Goal: Check status: Check status

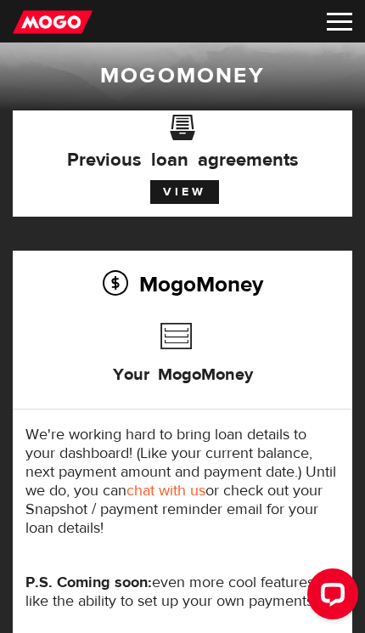
click at [172, 191] on link "View" at bounding box center [184, 192] width 69 height 24
click at [330, 16] on img at bounding box center [339, 22] width 25 height 18
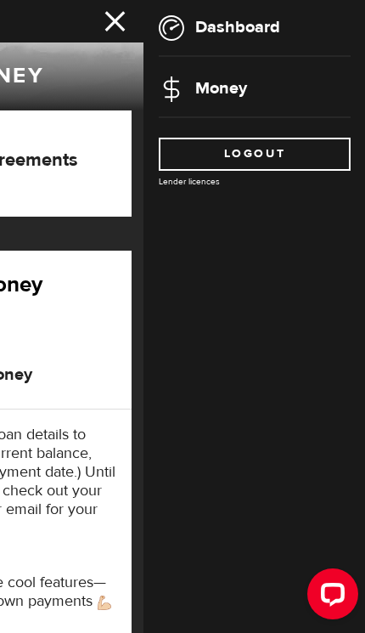
click at [268, 25] on link "Dashboard" at bounding box center [219, 26] width 121 height 21
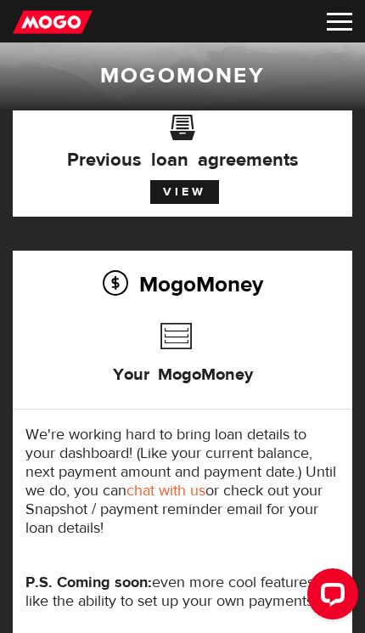
click at [336, 20] on img at bounding box center [339, 22] width 25 height 18
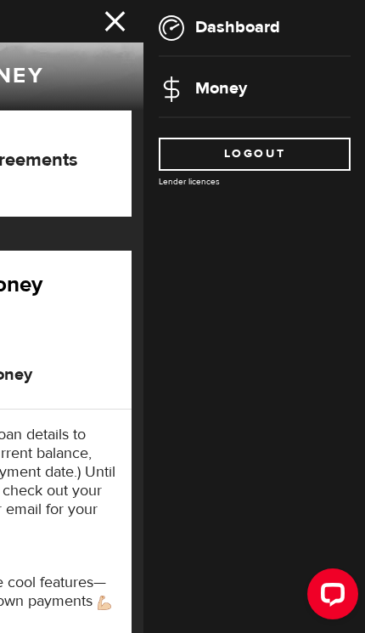
click at [280, 17] on li "Dashboard" at bounding box center [255, 27] width 192 height 25
click at [216, 27] on link "Dashboard" at bounding box center [219, 26] width 121 height 21
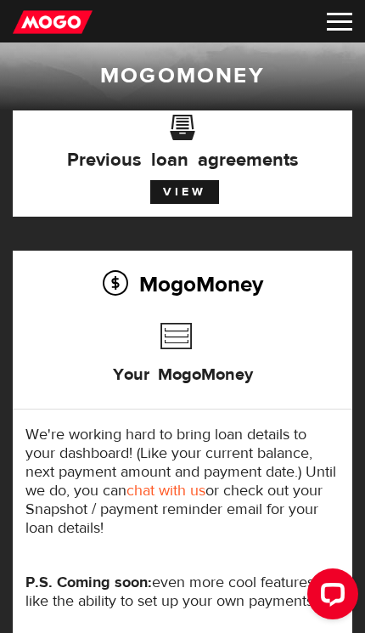
click at [180, 187] on link "View" at bounding box center [184, 192] width 69 height 24
click at [326, 604] on div "Open LiveChat chat widget" at bounding box center [332, 592] width 27 height 27
